Goal: Transaction & Acquisition: Subscribe to service/newsletter

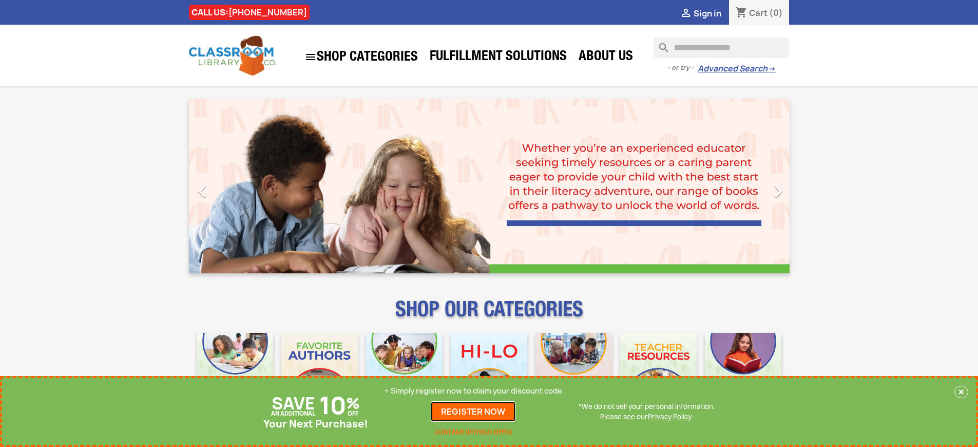
click at [473, 411] on link "REGISTER NOW" at bounding box center [473, 411] width 85 height 21
